Goal: Task Accomplishment & Management: Manage account settings

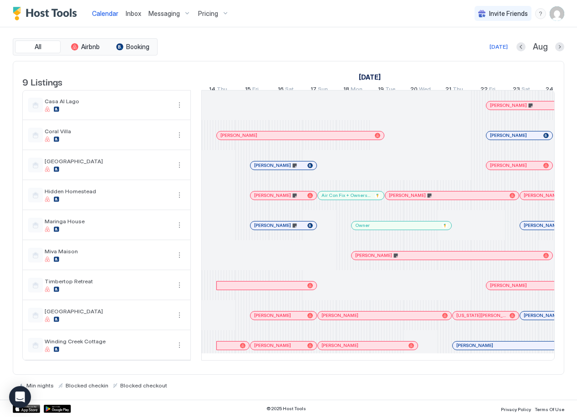
scroll to position [0, 506]
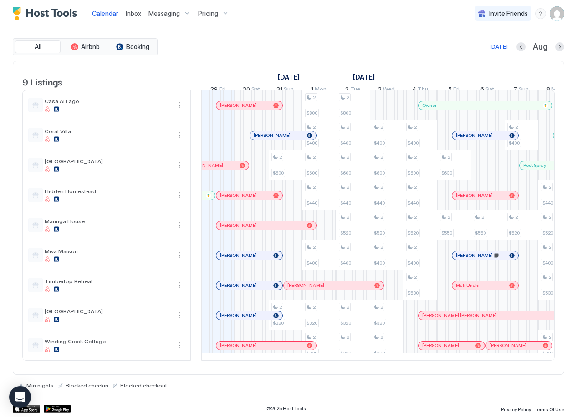
click at [170, 15] on span "Messaging" at bounding box center [163, 14] width 31 height 8
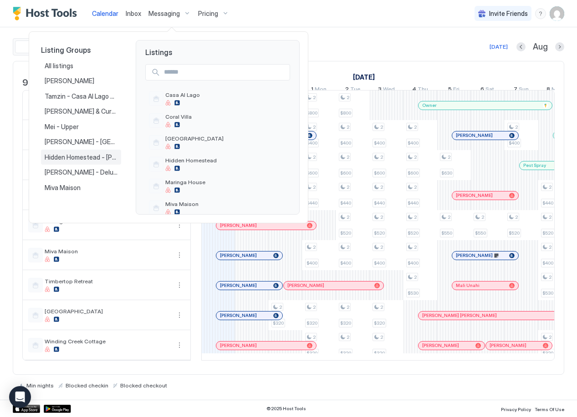
click at [62, 161] on span "Hidden Homestead - [PERSON_NAME]" at bounding box center [81, 157] width 73 height 8
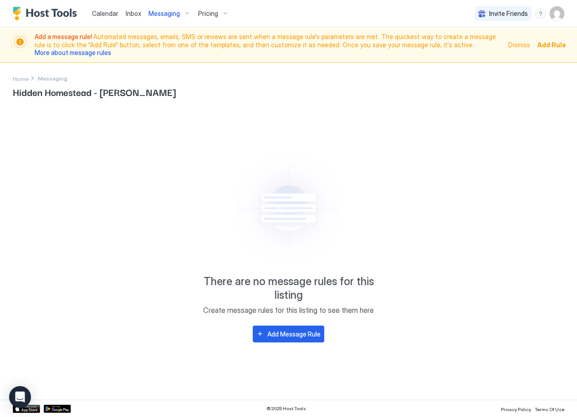
click at [178, 13] on div "Messaging" at bounding box center [170, 13] width 50 height 15
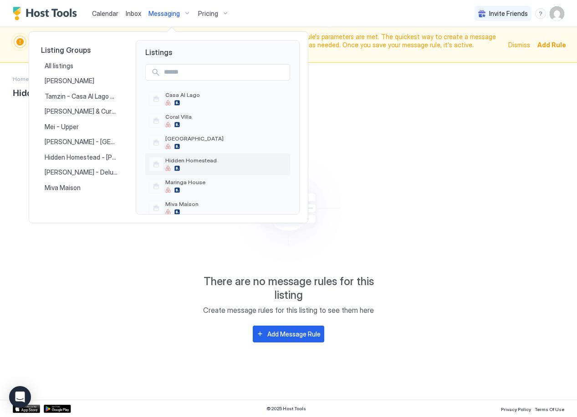
click at [190, 166] on div at bounding box center [225, 168] width 121 height 5
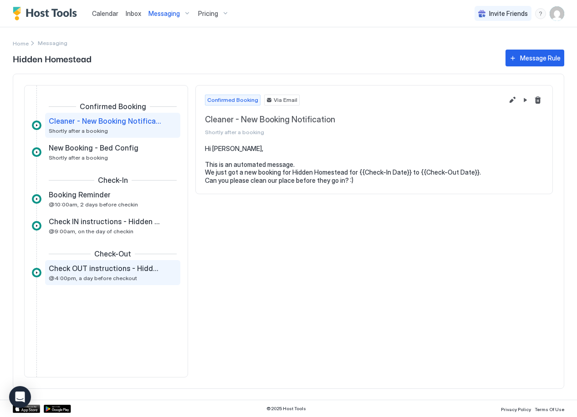
click at [125, 270] on span "Check OUT instructions - Hidden Homestead" at bounding box center [105, 268] width 113 height 9
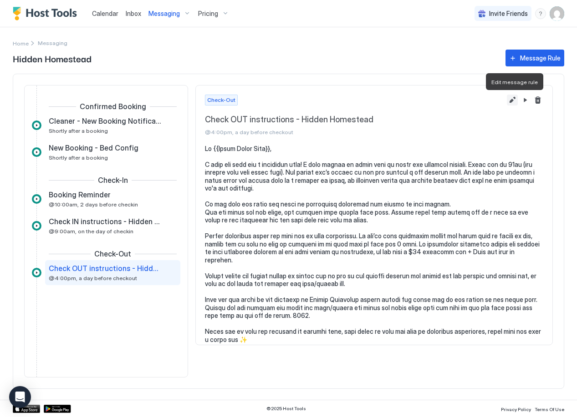
click at [512, 100] on button "Edit message rule" at bounding box center [512, 100] width 11 height 11
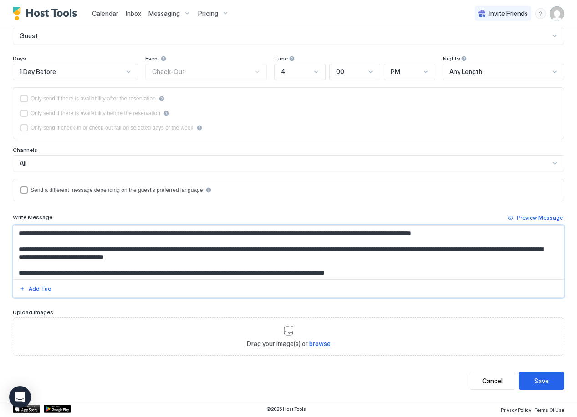
scroll to position [89, 0]
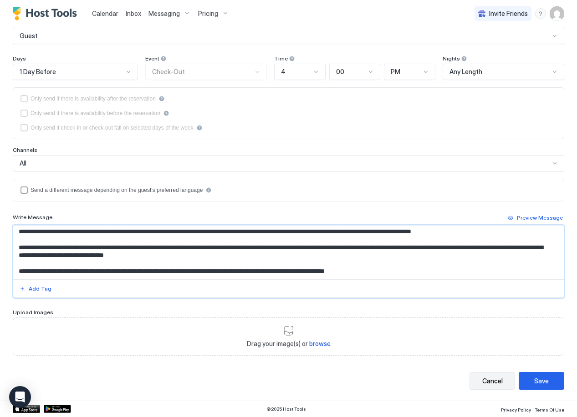
click at [493, 385] on div "Cancel" at bounding box center [492, 382] width 20 height 10
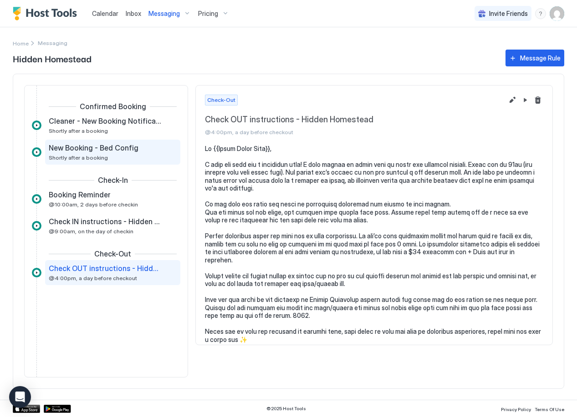
click at [102, 151] on span "New Booking - Bed Config" at bounding box center [94, 147] width 90 height 9
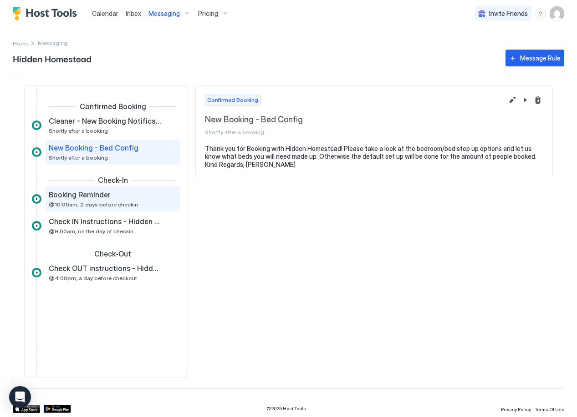
click at [92, 199] on span "Booking Reminder" at bounding box center [80, 194] width 62 height 9
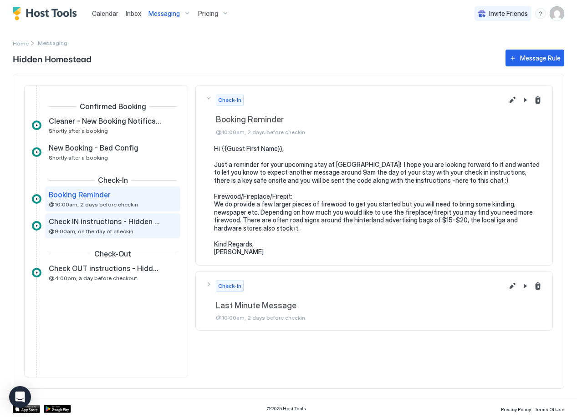
click at [96, 225] on span "Check IN instructions - Hidden Homestead" at bounding box center [105, 221] width 113 height 9
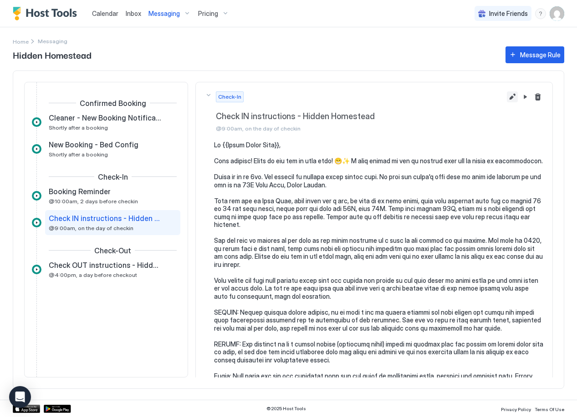
click at [507, 96] on button "Edit message rule" at bounding box center [512, 97] width 11 height 11
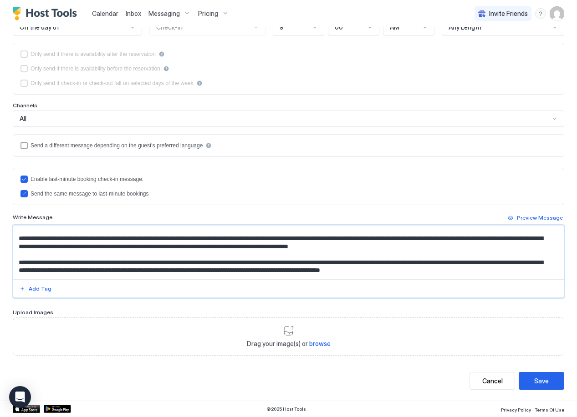
scroll to position [39, 0]
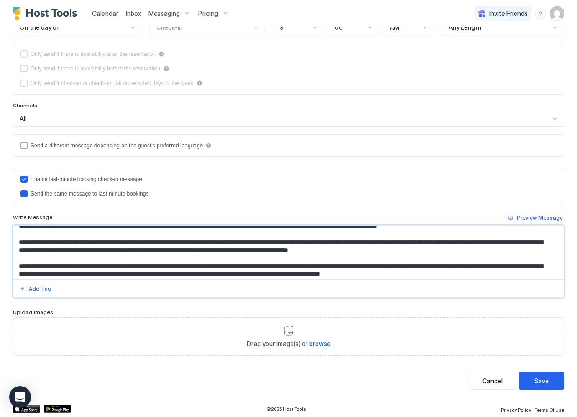
drag, startPoint x: 152, startPoint y: 242, endPoint x: 212, endPoint y: 243, distance: 60.1
click at [212, 243] on textarea "Input Field" at bounding box center [285, 253] width 544 height 54
type textarea "**********"
click at [472, 380] on button "Cancel" at bounding box center [492, 381] width 46 height 18
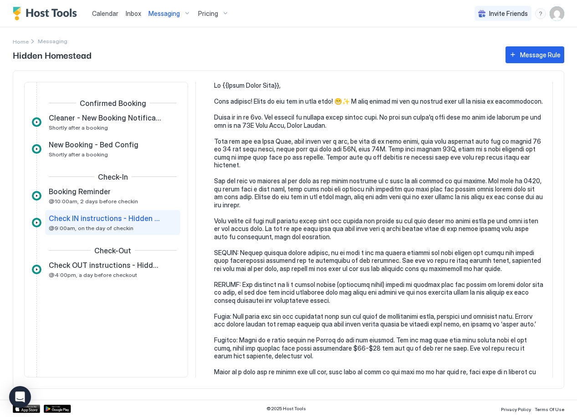
scroll to position [60, 0]
click at [505, 98] on pre at bounding box center [378, 248] width 329 height 335
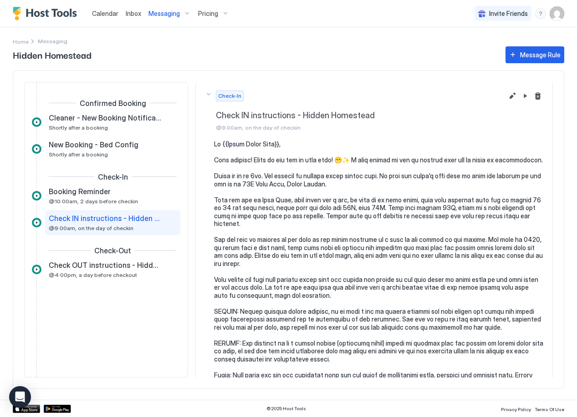
scroll to position [0, 0]
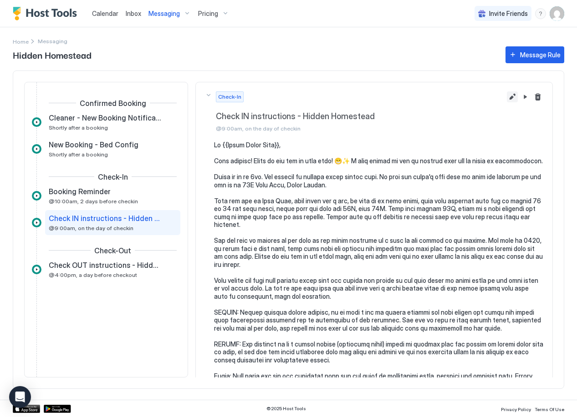
click at [507, 96] on button "Edit message rule" at bounding box center [512, 97] width 11 height 11
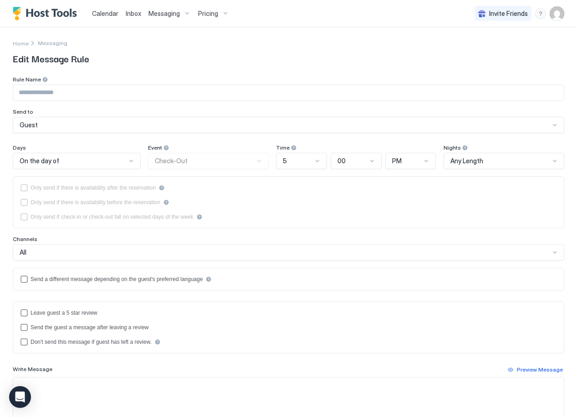
type input "**********"
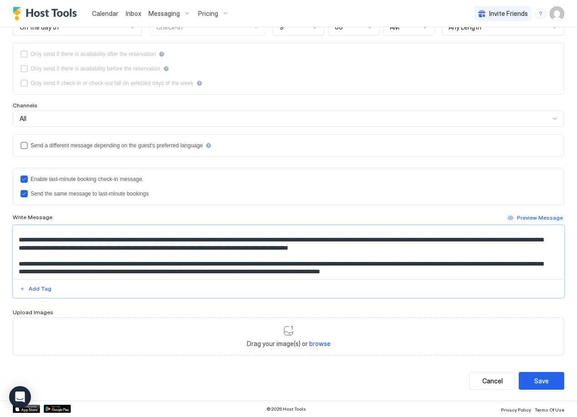
scroll to position [37, 0]
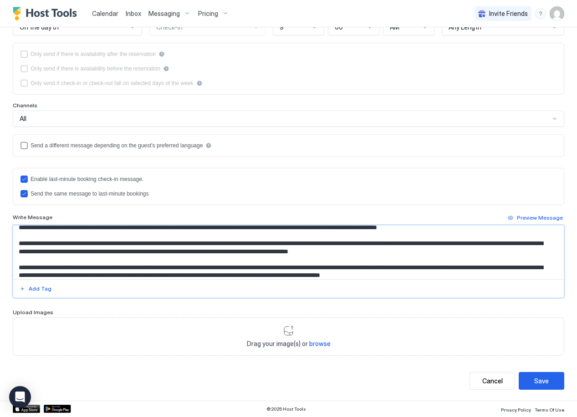
click at [493, 245] on textarea "Input Field" at bounding box center [285, 253] width 544 height 54
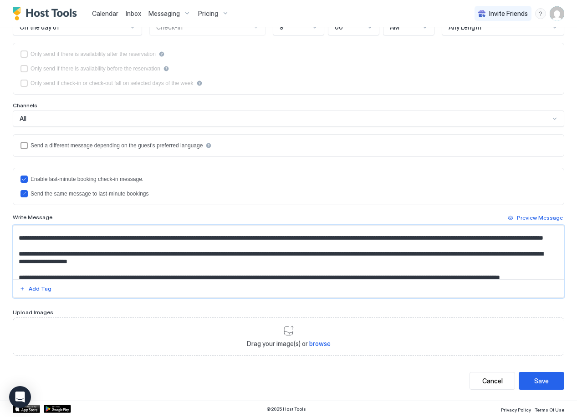
scroll to position [181, 0]
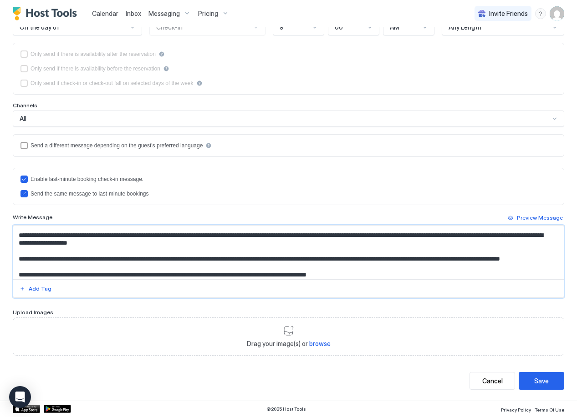
click at [25, 259] on textarea "Input Field" at bounding box center [285, 253] width 544 height 54
click at [22, 260] on textarea "Input Field" at bounding box center [285, 253] width 544 height 54
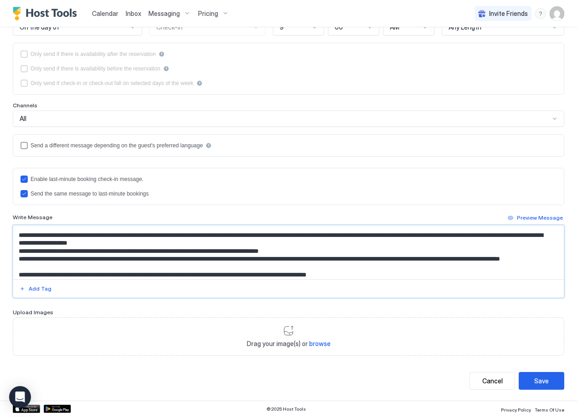
click at [122, 259] on textarea "Input Field" at bounding box center [285, 253] width 544 height 54
click at [198, 260] on textarea "Input Field" at bounding box center [285, 253] width 544 height 54
drag, startPoint x: 264, startPoint y: 260, endPoint x: 254, endPoint y: 260, distance: 10.5
click at [254, 260] on textarea "Input Field" at bounding box center [285, 253] width 544 height 54
click at [326, 259] on textarea "Input Field" at bounding box center [285, 253] width 544 height 54
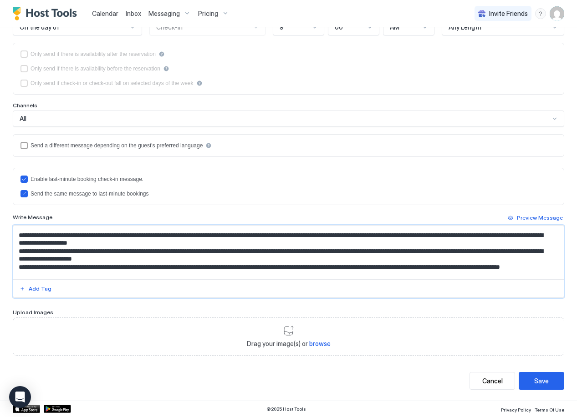
click at [36, 268] on textarea "Input Field" at bounding box center [285, 253] width 544 height 54
click at [99, 260] on textarea "Input Field" at bounding box center [285, 253] width 544 height 54
drag, startPoint x: 43, startPoint y: 268, endPoint x: 343, endPoint y: 256, distance: 299.8
click at [343, 256] on textarea "Input Field" at bounding box center [285, 253] width 544 height 54
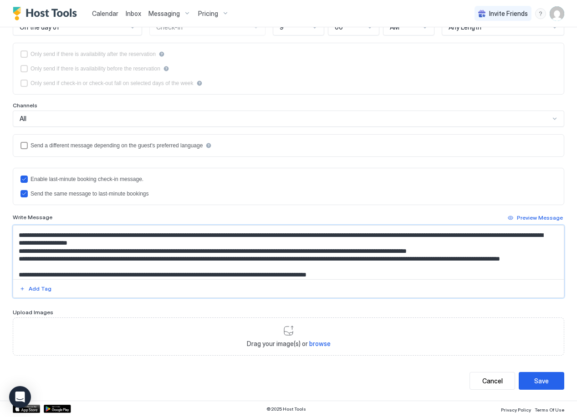
click at [469, 260] on textarea "Input Field" at bounding box center [285, 253] width 544 height 54
click at [471, 260] on textarea "Input Field" at bounding box center [285, 253] width 544 height 54
click at [470, 260] on textarea "Input Field" at bounding box center [285, 253] width 544 height 54
click at [532, 261] on textarea "Input Field" at bounding box center [285, 253] width 544 height 54
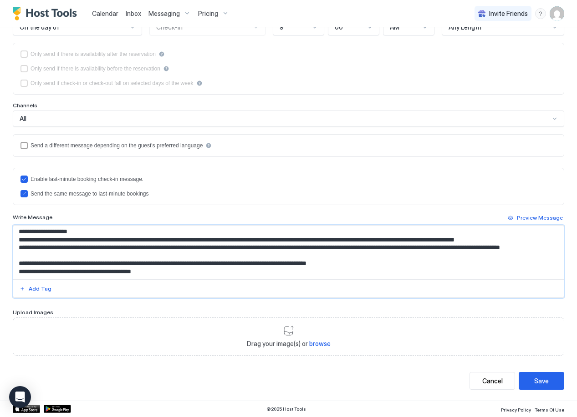
scroll to position [209, 0]
click at [338, 264] on textarea "Input Field" at bounding box center [285, 253] width 544 height 54
click at [372, 263] on textarea "Input Field" at bounding box center [285, 253] width 544 height 54
click at [371, 263] on textarea "Input Field" at bounding box center [285, 253] width 544 height 54
click at [372, 263] on textarea "Input Field" at bounding box center [285, 253] width 544 height 54
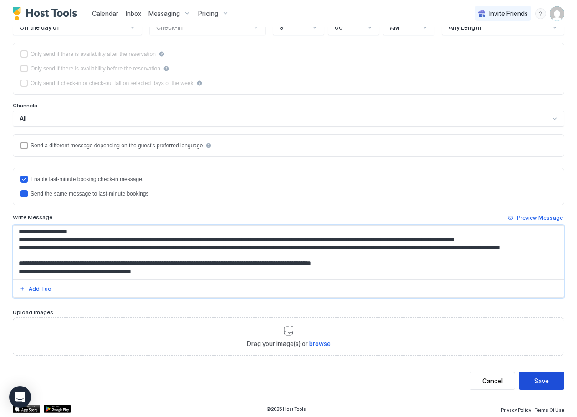
type textarea "**********"
click at [534, 379] on div "Save" at bounding box center [541, 382] width 15 height 10
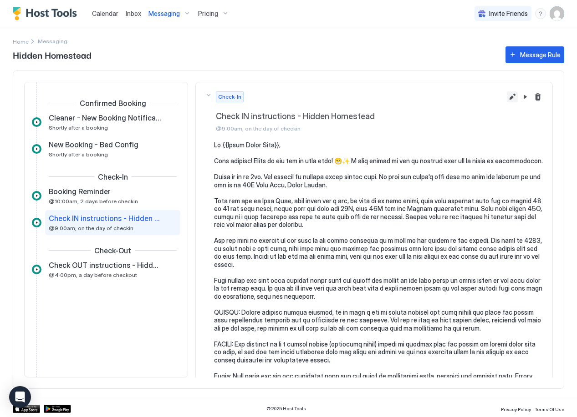
click at [507, 98] on button "Edit message rule" at bounding box center [512, 97] width 11 height 11
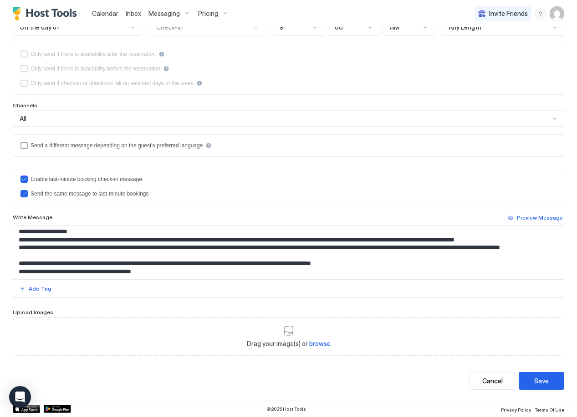
scroll to position [209, 0]
click at [18, 232] on textarea "Input Field" at bounding box center [285, 253] width 544 height 54
type textarea "**********"
click at [537, 381] on div "Save" at bounding box center [541, 382] width 15 height 10
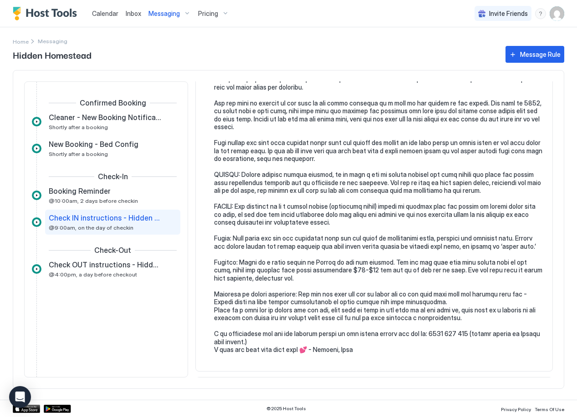
scroll to position [137, 0]
click at [130, 14] on span "Inbox" at bounding box center [133, 14] width 15 height 8
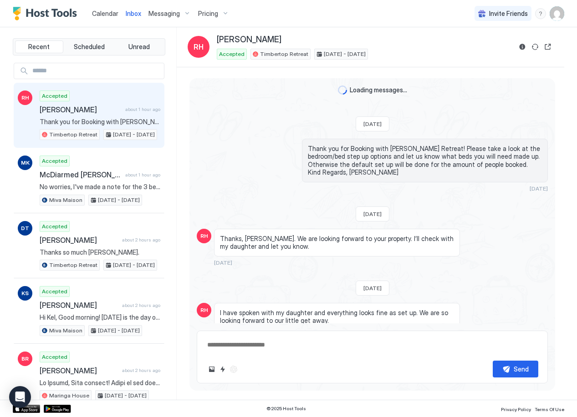
scroll to position [325, 0]
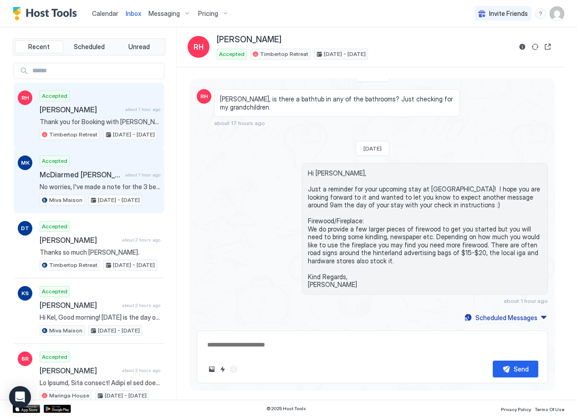
click at [99, 176] on span "McDiarmed [PERSON_NAME]" at bounding box center [81, 174] width 82 height 9
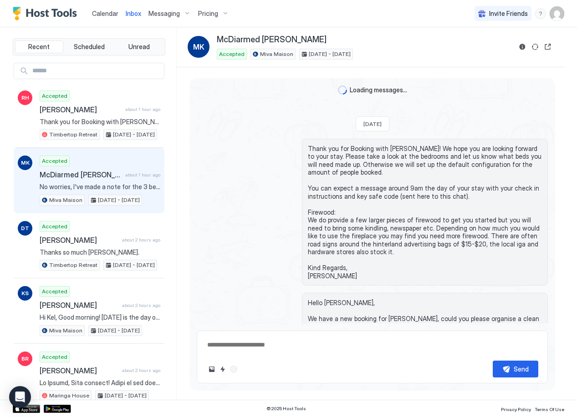
scroll to position [190, 0]
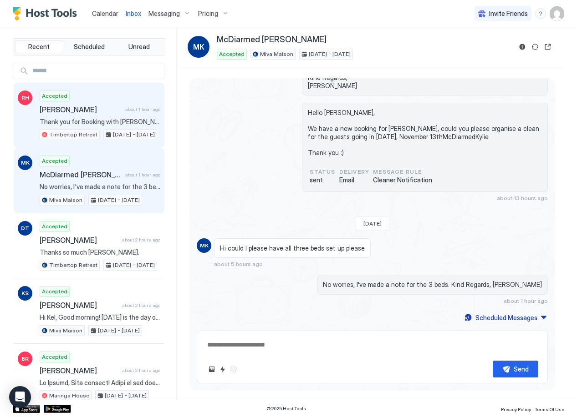
click at [94, 111] on span "[PERSON_NAME]" at bounding box center [81, 109] width 82 height 9
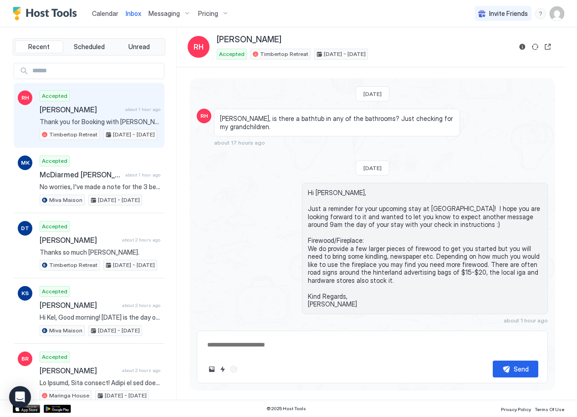
scroll to position [325, 0]
